Goal: Transaction & Acquisition: Purchase product/service

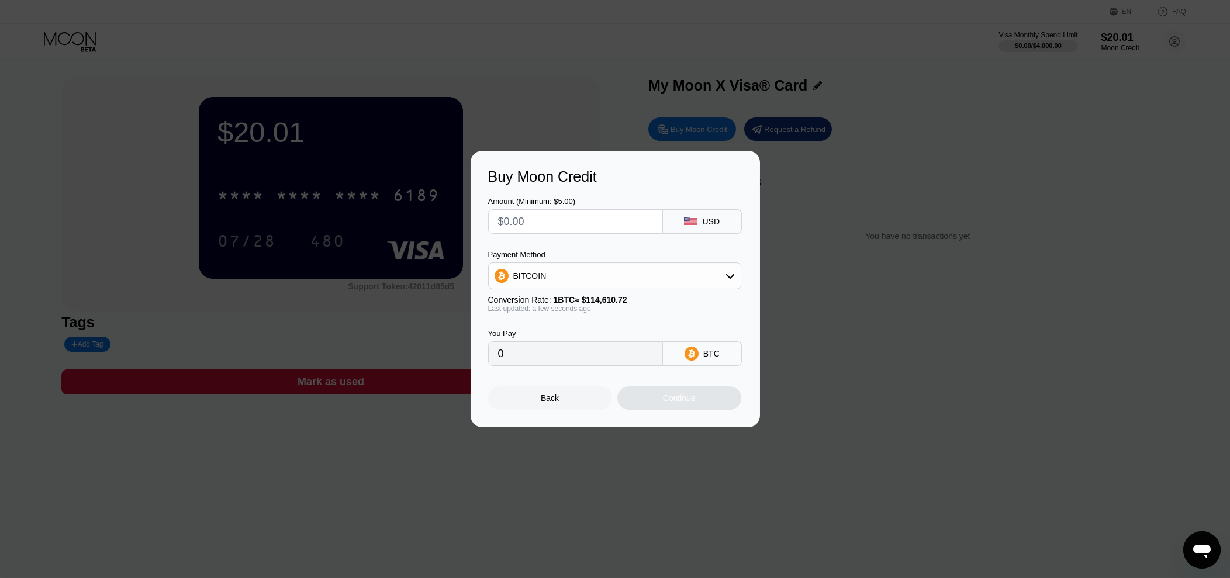
click at [519, 215] on input "text" at bounding box center [575, 221] width 155 height 23
type input "$5"
type input "0.00004363"
type input "$5"
click at [627, 394] on div "Continue" at bounding box center [679, 397] width 124 height 23
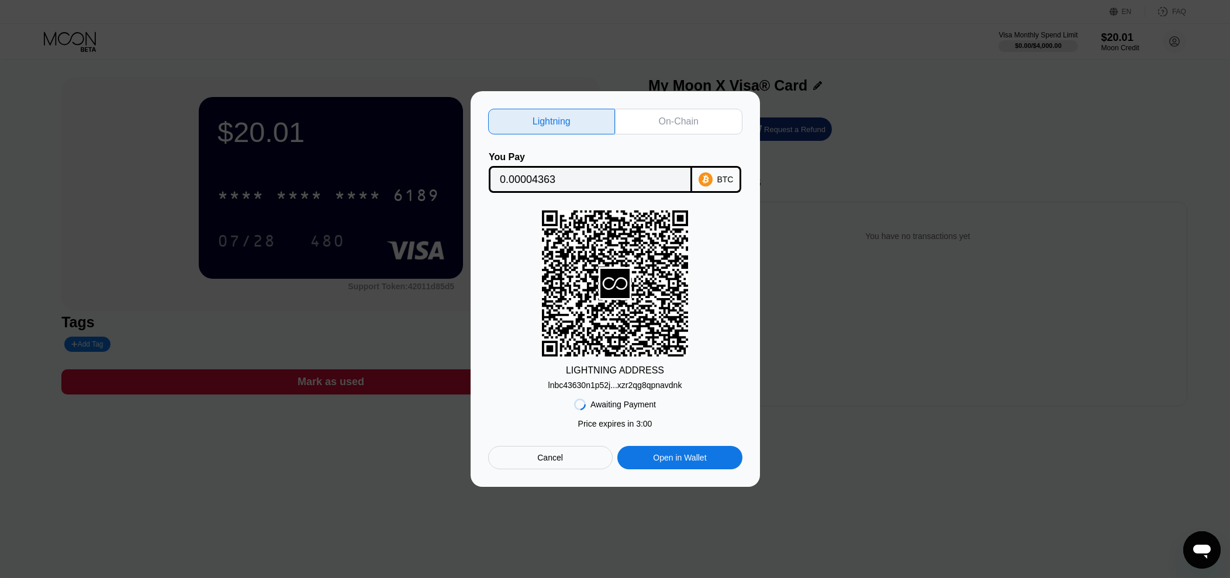
click at [663, 121] on div "On-Chain" at bounding box center [679, 122] width 40 height 12
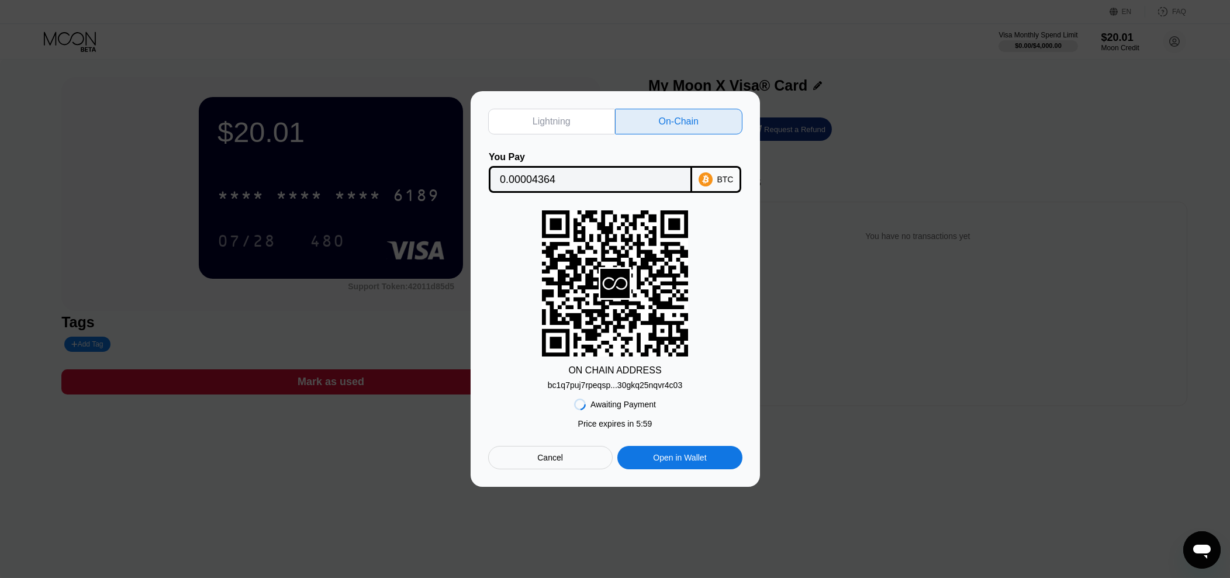
click at [582, 181] on input "0.00004364" at bounding box center [590, 179] width 181 height 23
click at [537, 428] on div "Awaiting Payment Price expires in 2 : 55 Price expires in 5 : 53 Cancel Open in…" at bounding box center [615, 430] width 254 height 80
click at [568, 390] on div "bc1q7puj7rpeqsp...30gkq25nqvr4c03" at bounding box center [615, 385] width 134 height 9
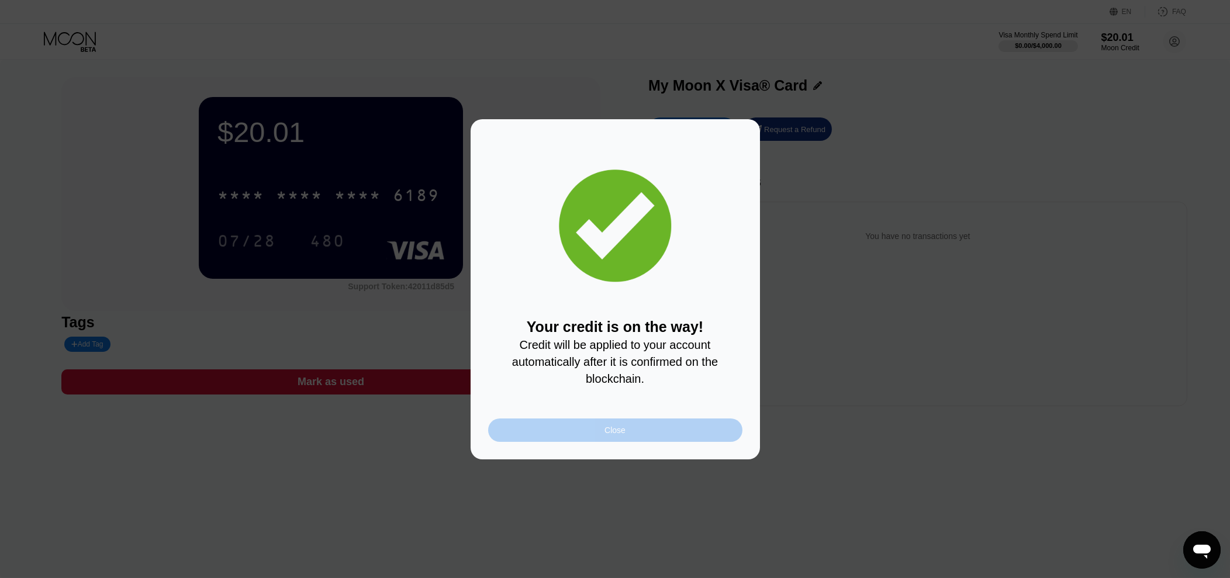
click at [611, 432] on div "Close" at bounding box center [614, 430] width 21 height 9
